Goal: Task Accomplishment & Management: Manage account settings

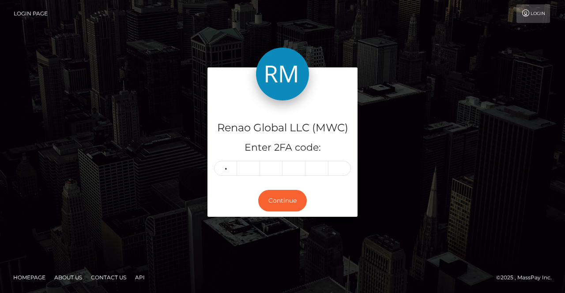
type input "8"
type input "3"
type input "0"
type input "1"
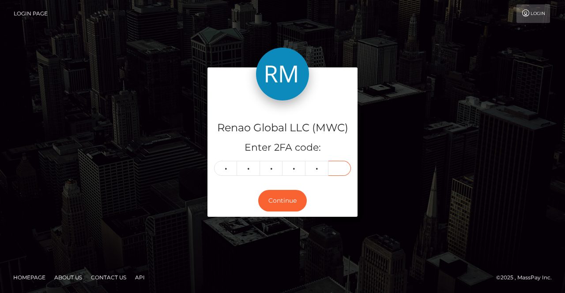
type input "5"
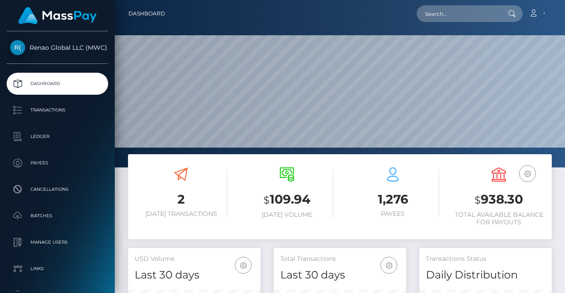
scroll to position [156, 132]
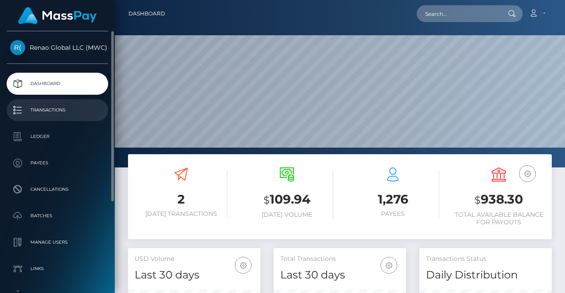
click at [44, 112] on p "Transactions" at bounding box center [57, 110] width 94 height 13
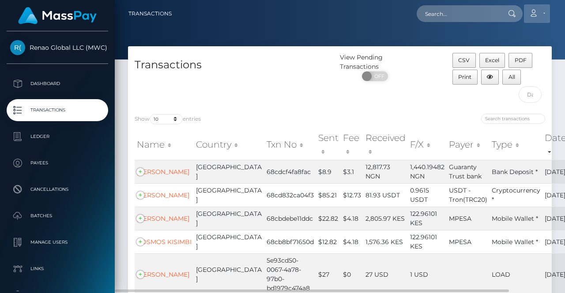
click at [540, 14] on link "Account" at bounding box center [537, 13] width 26 height 19
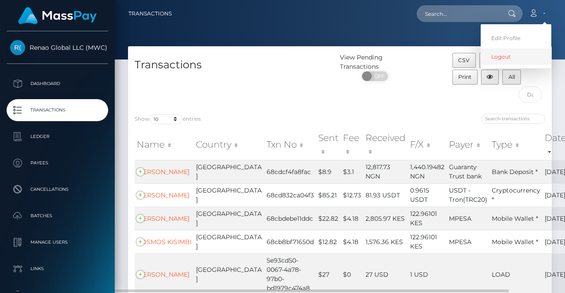
click at [499, 56] on link "Logout" at bounding box center [515, 57] width 71 height 16
